Goal: Information Seeking & Learning: Learn about a topic

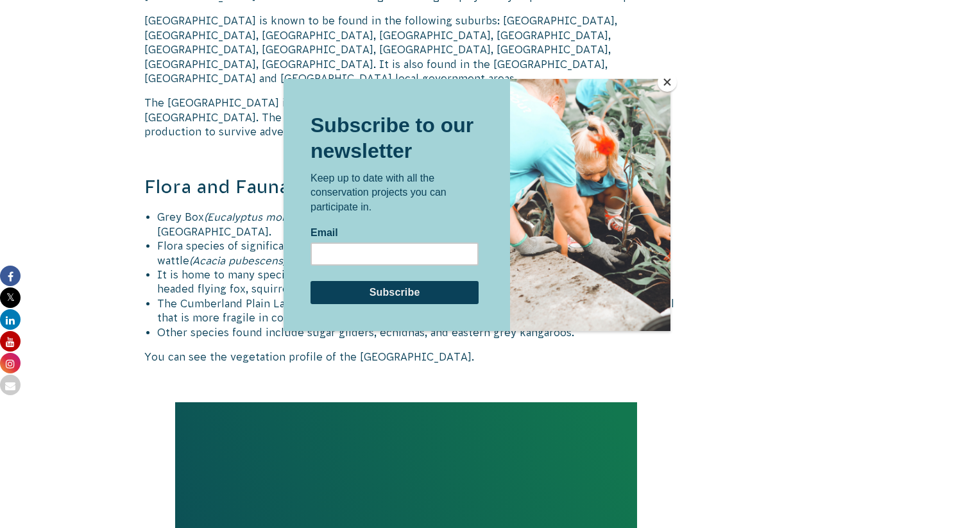
scroll to position [1370, 0]
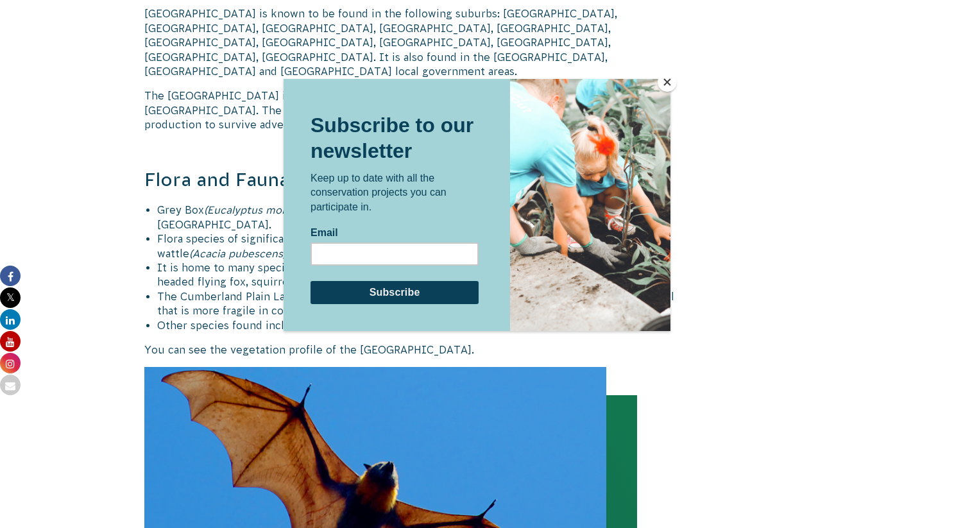
click at [666, 83] on button "Close" at bounding box center [666, 81] width 19 height 19
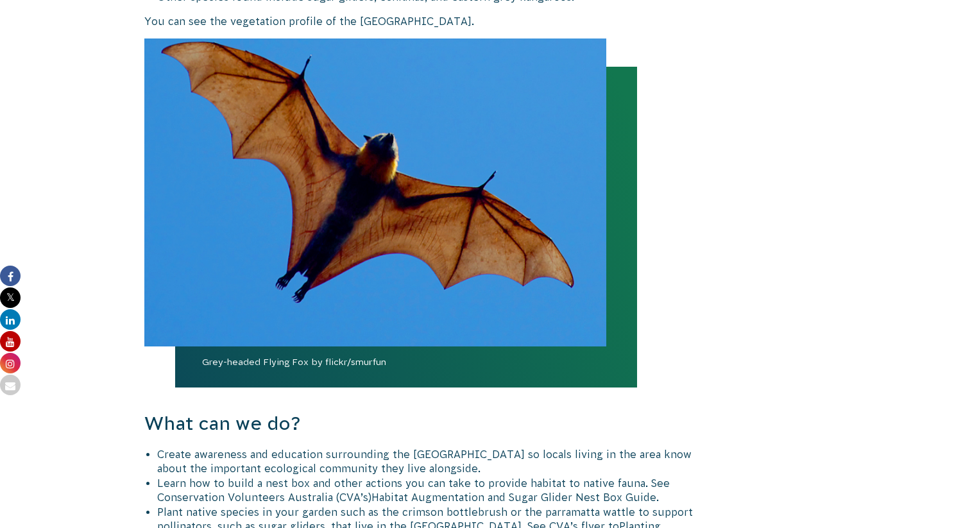
scroll to position [1431, 0]
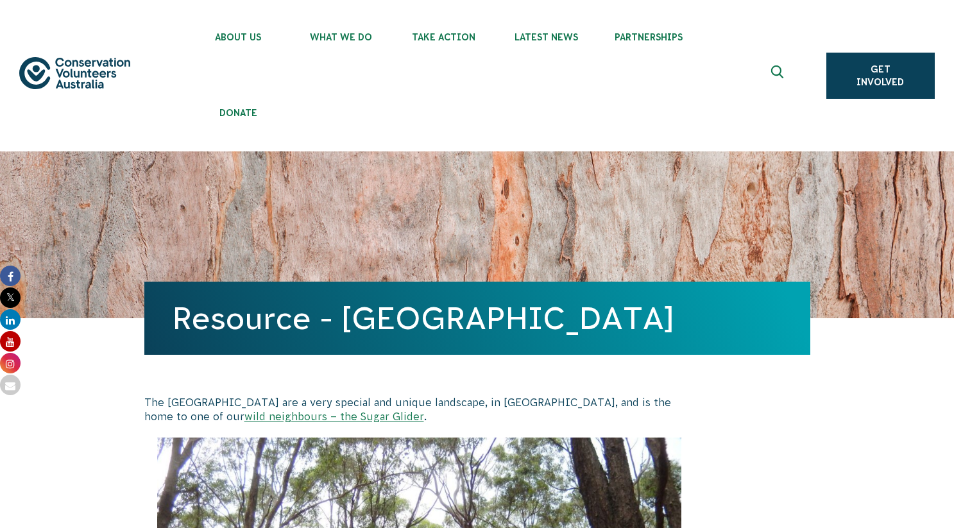
scroll to position [1196, 0]
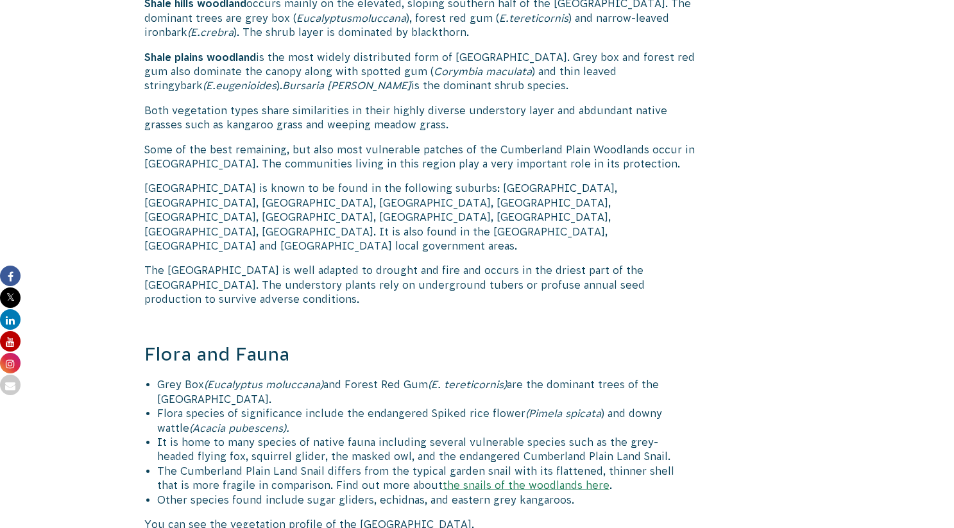
click at [351, 303] on div "The Cumberland Plain Woodlands are a very special and unique landscape, in West…" at bounding box center [419, 502] width 550 height 2604
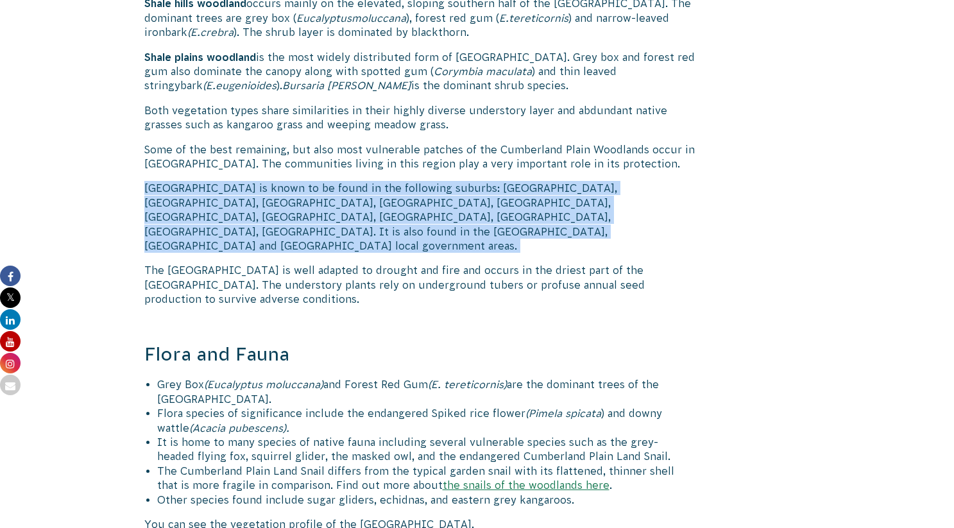
drag, startPoint x: 146, startPoint y: 183, endPoint x: 602, endPoint y: 213, distance: 457.6
click at [602, 213] on p "[GEOGRAPHIC_DATA] is known to be found in the following suburbs: [GEOGRAPHIC_DA…" at bounding box center [419, 217] width 550 height 72
copy p "[GEOGRAPHIC_DATA] is known to be found in the following suburbs: [GEOGRAPHIC_DA…"
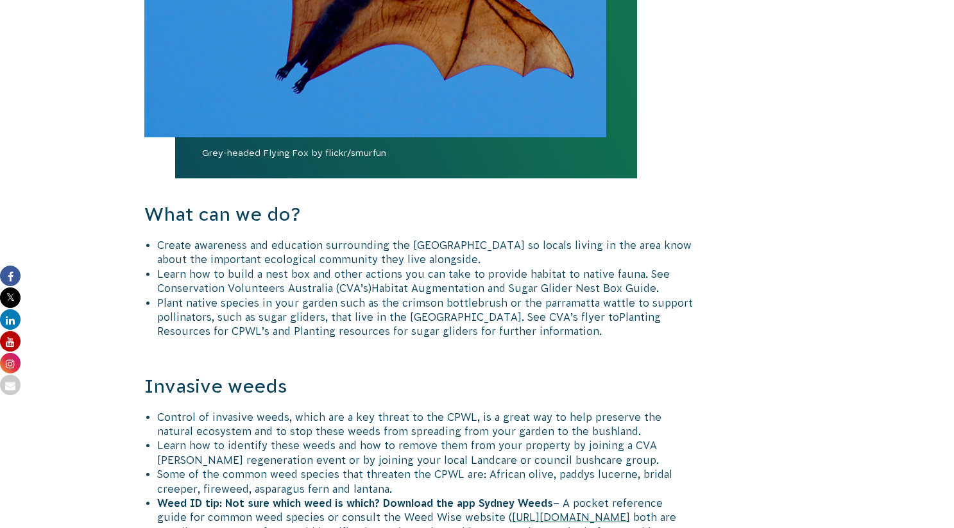
scroll to position [1908, 0]
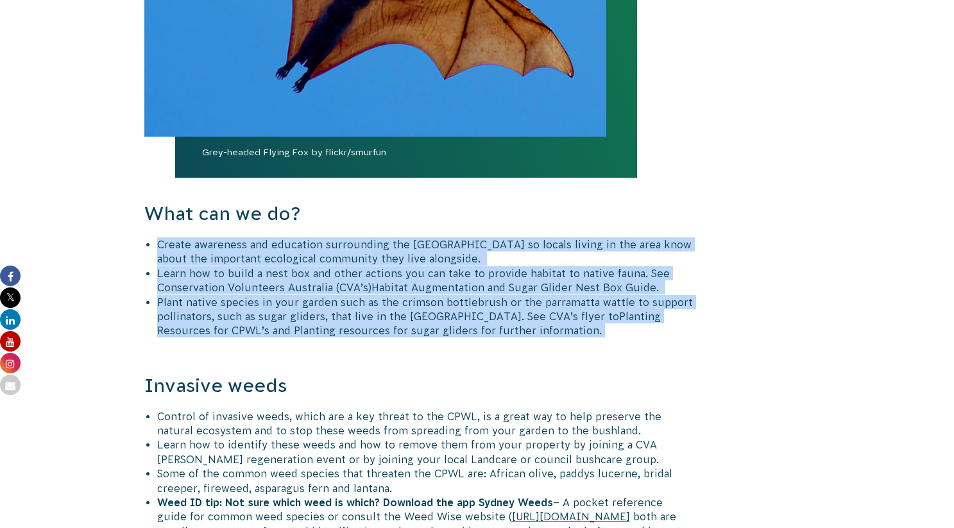
drag, startPoint x: 148, startPoint y: 208, endPoint x: 627, endPoint y: 309, distance: 489.1
drag, startPoint x: 571, startPoint y: 303, endPoint x: 146, endPoint y: 184, distance: 442.3
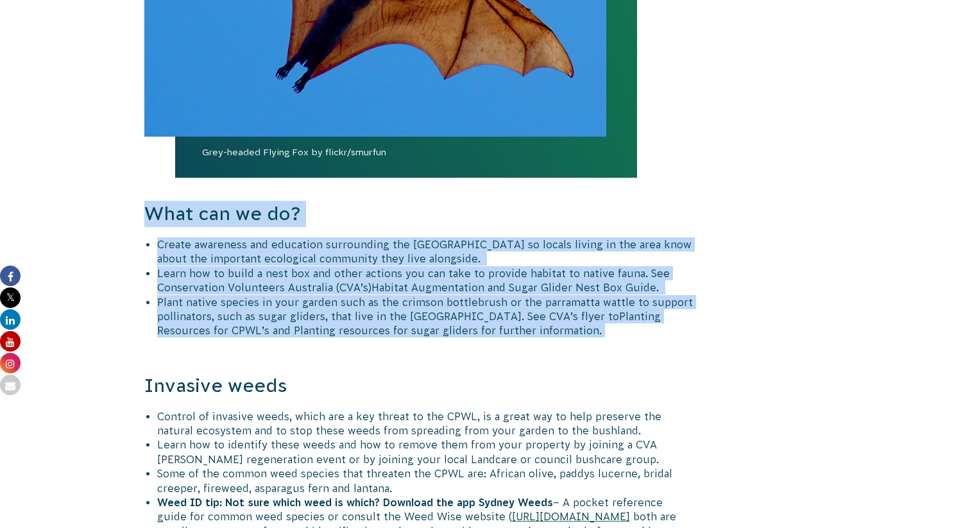
copy div "What can we do? Create awareness and education surrounding the Cumberland Plain…"
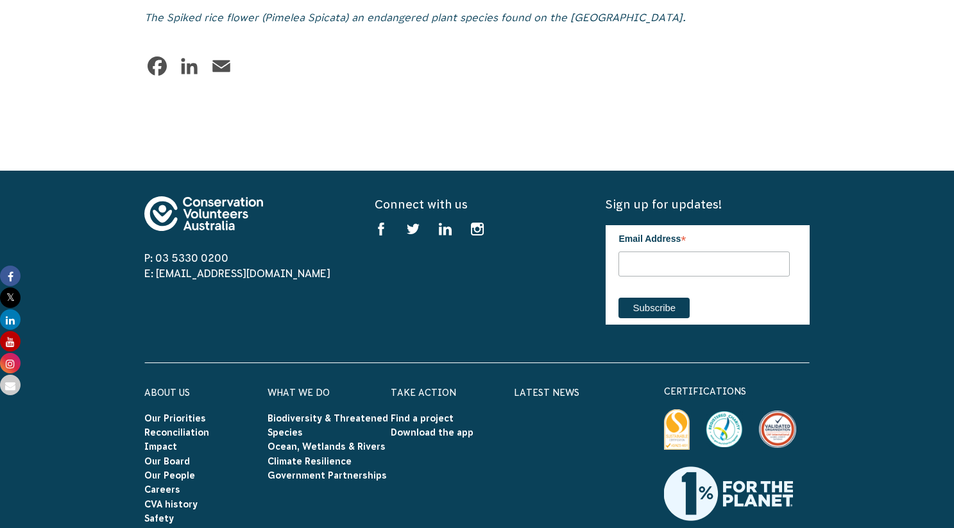
scroll to position [2918, 0]
